Goal: Transaction & Acquisition: Book appointment/travel/reservation

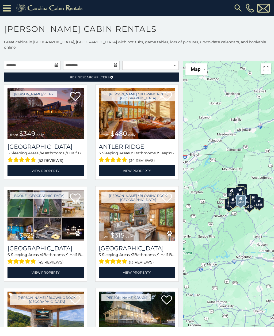
click at [142, 116] on img at bounding box center [137, 113] width 76 height 51
click at [138, 113] on img at bounding box center [137, 113] width 76 height 51
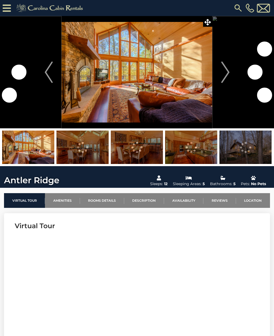
click at [226, 67] on img "Next" at bounding box center [225, 72] width 8 height 21
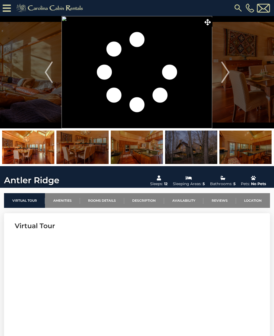
click at [229, 76] on img "Next" at bounding box center [225, 72] width 8 height 21
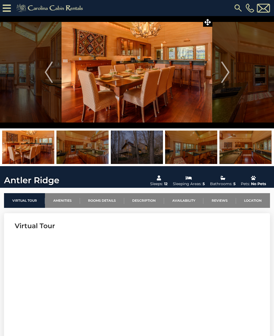
click at [229, 68] on img "Next" at bounding box center [225, 72] width 8 height 21
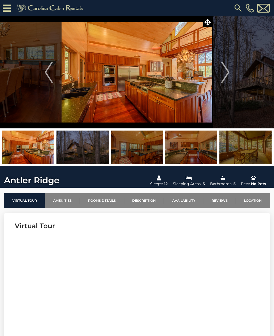
click at [225, 70] on img "Next" at bounding box center [225, 72] width 8 height 21
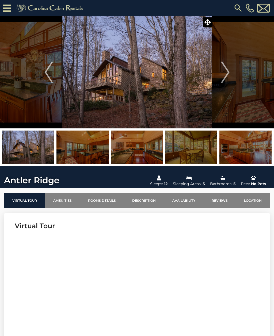
click at [229, 72] on img "Next" at bounding box center [225, 72] width 8 height 21
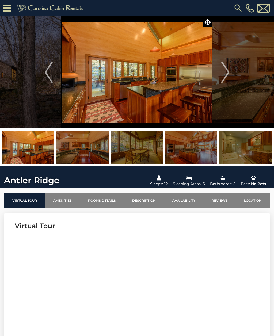
click at [234, 67] on button "Next" at bounding box center [225, 72] width 26 height 112
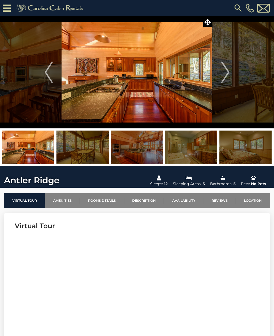
click at [233, 69] on button "Next" at bounding box center [225, 72] width 26 height 112
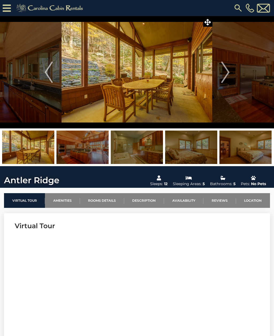
click at [232, 69] on button "Next" at bounding box center [225, 72] width 26 height 112
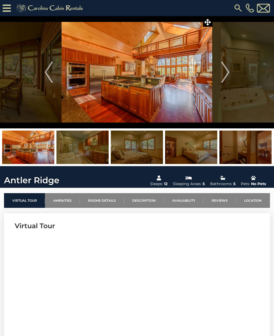
click at [232, 69] on button "Next" at bounding box center [225, 72] width 26 height 112
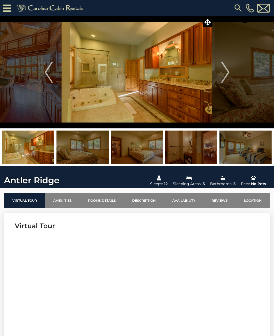
click at [229, 71] on img "Next" at bounding box center [225, 72] width 8 height 21
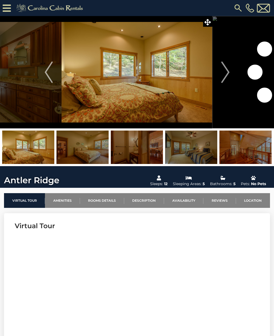
click at [228, 70] on img "Next" at bounding box center [225, 72] width 8 height 21
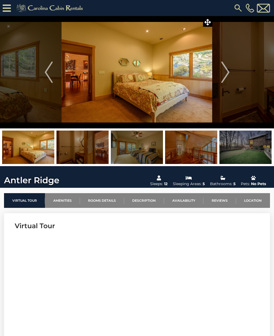
click at [232, 72] on button "Next" at bounding box center [225, 72] width 26 height 112
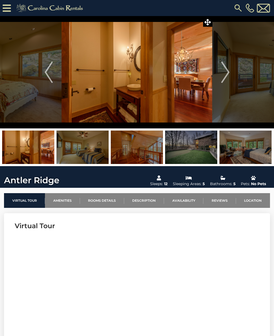
click at [229, 71] on img "Next" at bounding box center [225, 72] width 8 height 21
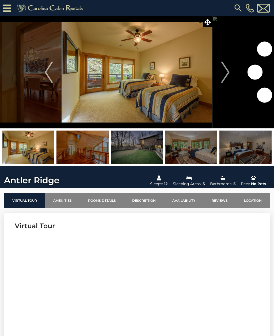
click at [230, 70] on button "Next" at bounding box center [225, 72] width 26 height 112
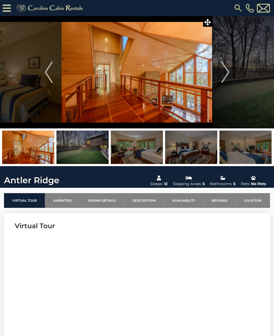
click at [229, 71] on img "Next" at bounding box center [225, 72] width 8 height 21
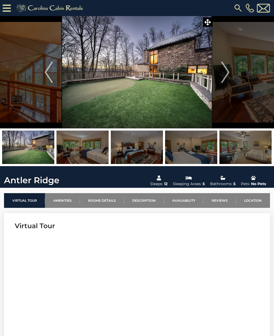
click at [227, 72] on img "Next" at bounding box center [225, 72] width 8 height 21
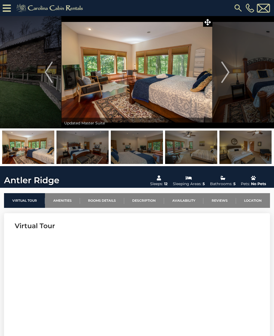
click at [223, 72] on img "Next" at bounding box center [225, 72] width 8 height 21
